Goal: Navigation & Orientation: Find specific page/section

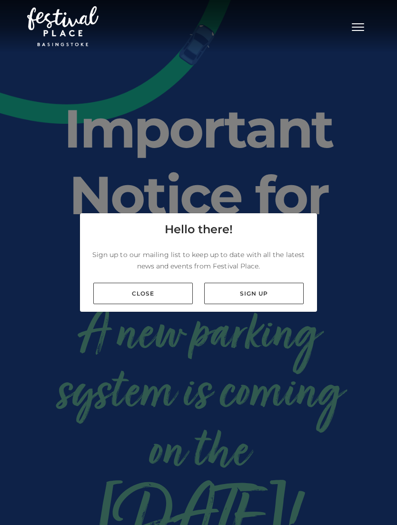
click at [166, 304] on link "Close" at bounding box center [142, 293] width 99 height 21
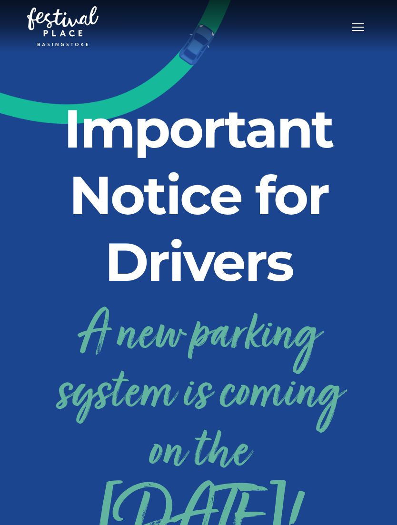
click at [357, 20] on button "Toggle navigation" at bounding box center [358, 26] width 24 height 14
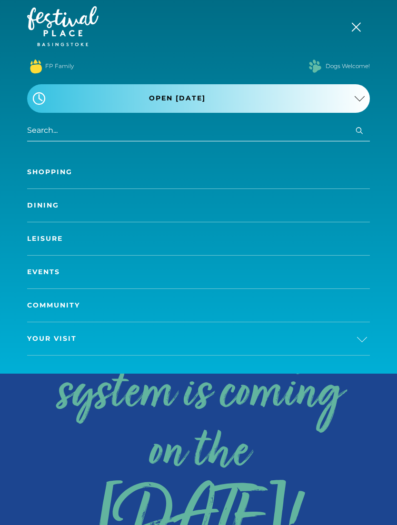
click at [338, 425] on link "A new parking system is coming on the [DATE]!" at bounding box center [198, 422] width 328 height 249
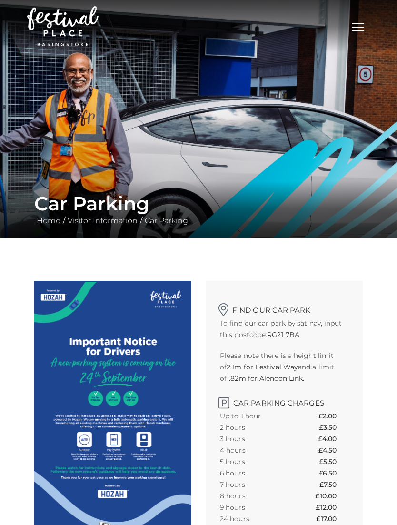
click at [356, 32] on button "Toggle navigation" at bounding box center [358, 26] width 24 height 14
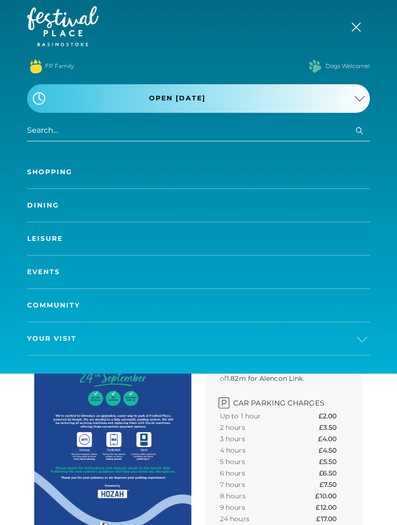
click at [46, 168] on link "Shopping" at bounding box center [198, 172] width 343 height 33
click at [58, 169] on link "Shopping" at bounding box center [198, 172] width 343 height 33
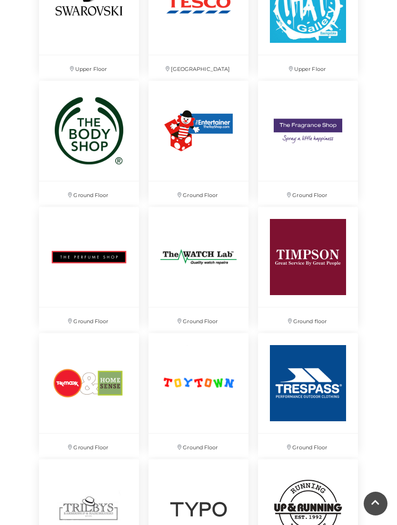
scroll to position [4597, 0]
